Goal: Information Seeking & Learning: Learn about a topic

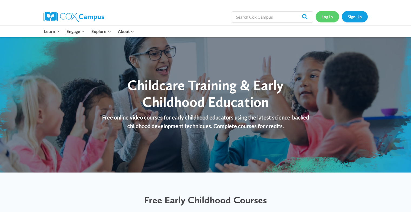
click at [325, 21] on link "Log In" at bounding box center [326, 16] width 23 height 11
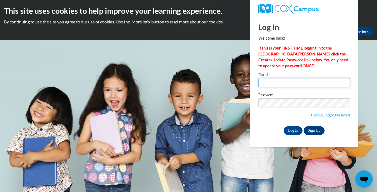
click at [279, 83] on input "Email" at bounding box center [305, 82] width 92 height 9
type input "[PERSON_NAME][EMAIL_ADDRESS][DOMAIN_NAME]"
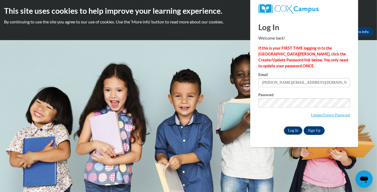
click at [294, 131] on input "Log In" at bounding box center [293, 131] width 19 height 9
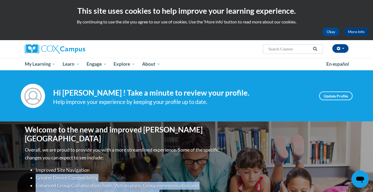
drag, startPoint x: 321, startPoint y: 189, endPoint x: 299, endPoint y: 163, distance: 34.7
click at [299, 163] on div "Welcome to the new and improved Cox Campus Overall, we are proud to provide you…" at bounding box center [187, 176] width 340 height 108
click at [267, 86] on div "Hi Linda Clayton ! Take a minute to review your profile. Help improve your expe…" at bounding box center [182, 96] width 258 height 21
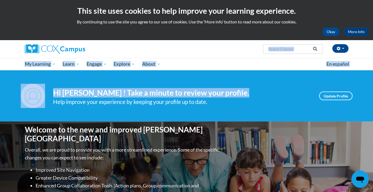
drag, startPoint x: 267, startPoint y: 86, endPoint x: 282, endPoint y: 113, distance: 30.3
click at [282, 113] on div "Your profile Hi Linda Clayton ! Take a minute to review your profile. Help impr…" at bounding box center [186, 95] width 373 height 51
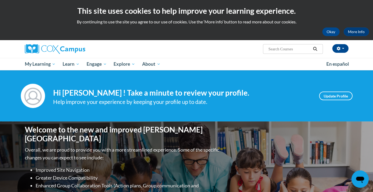
click at [54, 15] on h2 "This site uses cookies to help improve your learning experience." at bounding box center [186, 10] width 365 height 11
click at [80, 57] on div at bounding box center [76, 49] width 111 height 18
drag, startPoint x: 80, startPoint y: 57, endPoint x: 47, endPoint y: 24, distance: 47.5
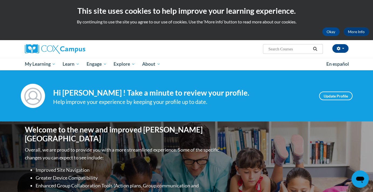
drag, startPoint x: 170, startPoint y: 67, endPoint x: 169, endPoint y: 17, distance: 49.7
click at [169, 17] on div "This site uses cookies to help improve your learning experience. By continuing …" at bounding box center [186, 20] width 373 height 40
drag, startPoint x: 169, startPoint y: 17, endPoint x: 165, endPoint y: 16, distance: 4.1
click at [165, 16] on div "This site uses cookies to help improve your learning experience. By continuing …" at bounding box center [186, 20] width 373 height 40
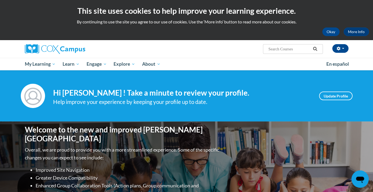
click at [165, 16] on div "This site uses cookies to help improve your learning experience. By continuing …" at bounding box center [186, 20] width 373 height 40
click at [165, 53] on div "Linda Clayton (America/Chicago UTC-05:00) My Profile Inbox My Transcripts Log O…" at bounding box center [241, 47] width 221 height 14
drag, startPoint x: 165, startPoint y: 53, endPoint x: 211, endPoint y: 155, distance: 112.1
drag, startPoint x: 274, startPoint y: 192, endPoint x: 219, endPoint y: 175, distance: 57.7
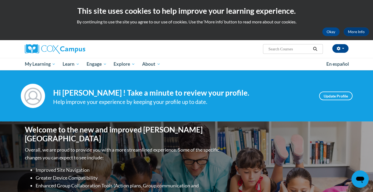
click at [219, 175] on div "Welcome to the new and improved Cox Campus Overall, we are proud to provide you…" at bounding box center [187, 176] width 340 height 108
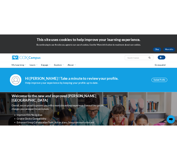
scroll to position [10, 0]
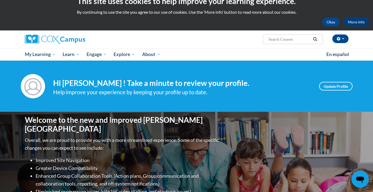
click at [220, 192] on div "Welcome to the new and improved Cox Campus Overall, we are proud to provide you…" at bounding box center [187, 166] width 340 height 108
drag, startPoint x: 245, startPoint y: 178, endPoint x: 305, endPoint y: 95, distance: 102.7
click at [305, 95] on html "This site uses cookies to help improve your learning experience. By continuing …" at bounding box center [186, 86] width 373 height 192
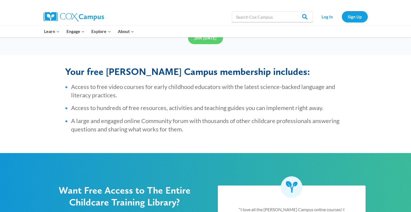
scroll to position [209, 0]
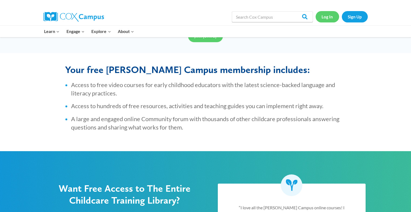
click at [290, 16] on link "Log In" at bounding box center [326, 16] width 23 height 11
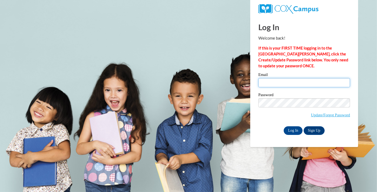
click at [272, 80] on input "Email" at bounding box center [305, 82] width 92 height 9
type input "linda.clayton29@yahoo.com"
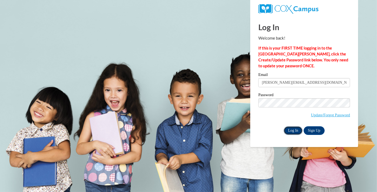
click at [293, 132] on input "Log In" at bounding box center [293, 131] width 19 height 9
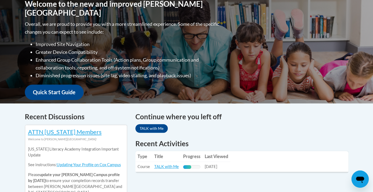
scroll to position [127, 0]
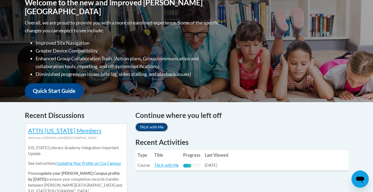
click at [149, 127] on link "TALK with Me" at bounding box center [152, 127] width 32 height 9
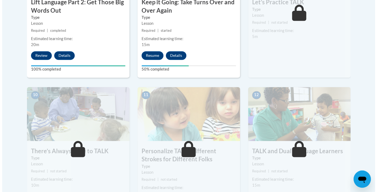
scroll to position [523, 0]
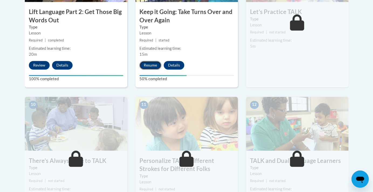
click at [154, 67] on button "Resume" at bounding box center [151, 65] width 22 height 9
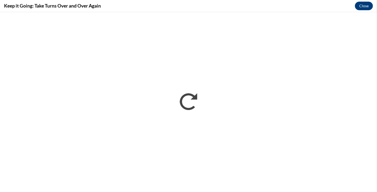
scroll to position [0, 0]
click at [86, 7] on h4 "Keep it Going: Take Turns Over and Over Again" at bounding box center [52, 5] width 97 height 7
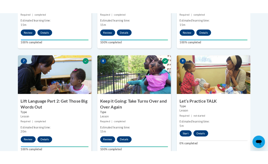
scroll to position [422, 0]
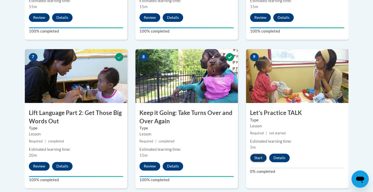
click at [257, 159] on button "Start" at bounding box center [258, 158] width 17 height 9
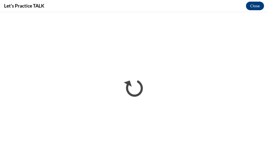
scroll to position [0, 0]
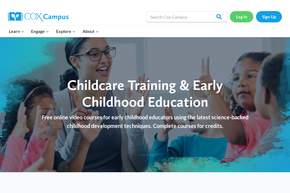
click at [241, 19] on link "Log In" at bounding box center [241, 16] width 23 height 11
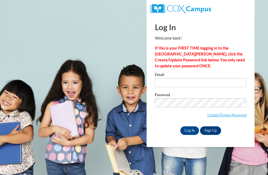
click at [182, 77] on label "Email" at bounding box center [201, 75] width 92 height 5
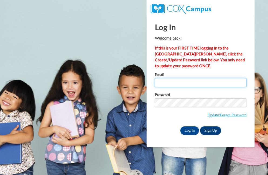
click at [182, 78] on input "Email" at bounding box center [201, 82] width 92 height 9
click at [181, 81] on input "Email" at bounding box center [201, 82] width 92 height 9
type input "[PERSON_NAME][EMAIL_ADDRESS][DOMAIN_NAME]"
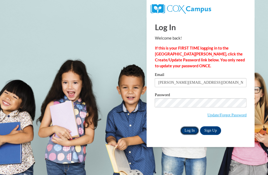
click at [187, 130] on input "Log In" at bounding box center [189, 131] width 19 height 9
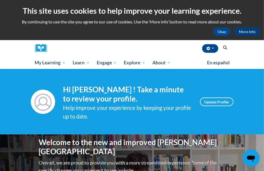
click at [263, 171] on html "This site uses cookies to help improve your learning experience. By continuing …" at bounding box center [132, 85] width 264 height 171
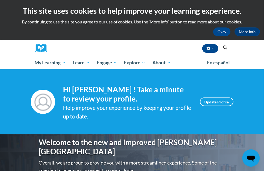
click at [263, 171] on html "This site uses cookies to help improve your learning experience. By continuing …" at bounding box center [132, 85] width 264 height 171
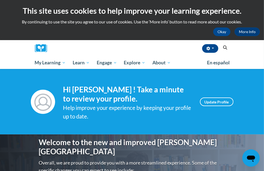
click at [263, 171] on html "This site uses cookies to help improve your learning experience. By continuing …" at bounding box center [132, 85] width 264 height 171
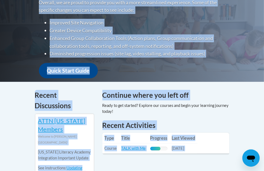
scroll to position [186, 2]
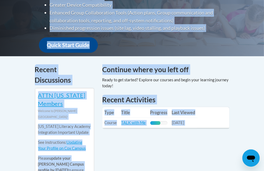
drag, startPoint x: 265, startPoint y: 173, endPoint x: 268, endPoint y: 172, distance: 3.0
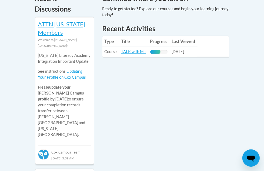
scroll to position [248, 2]
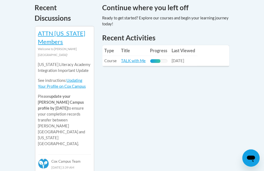
click at [134, 56] on td "Title: TALK with Me" at bounding box center [133, 61] width 29 height 10
click at [131, 59] on link "TALK with Me" at bounding box center [133, 61] width 25 height 5
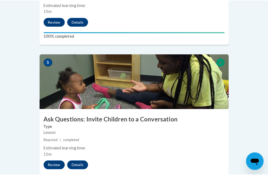
scroll to position [690, 0]
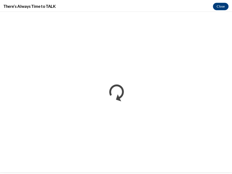
scroll to position [690, 0]
